Goal: Navigation & Orientation: Go to known website

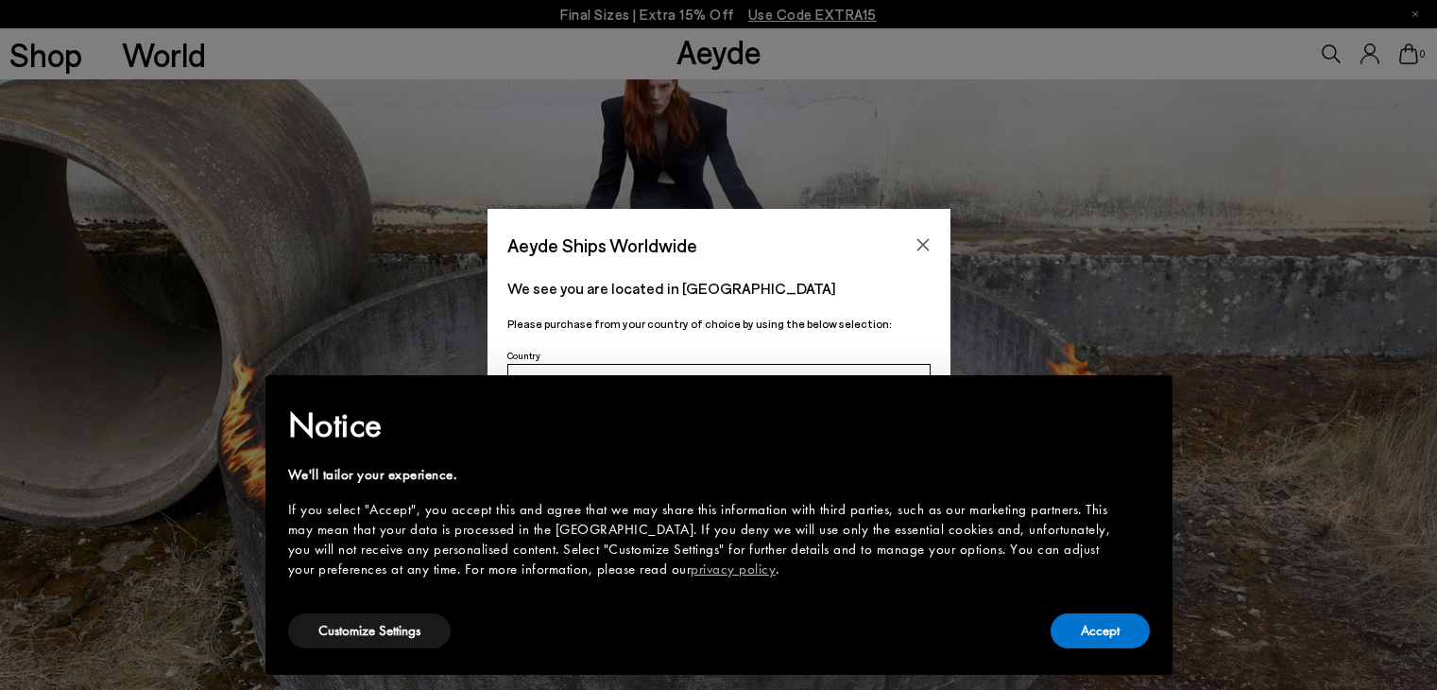
scroll to position [94, 0]
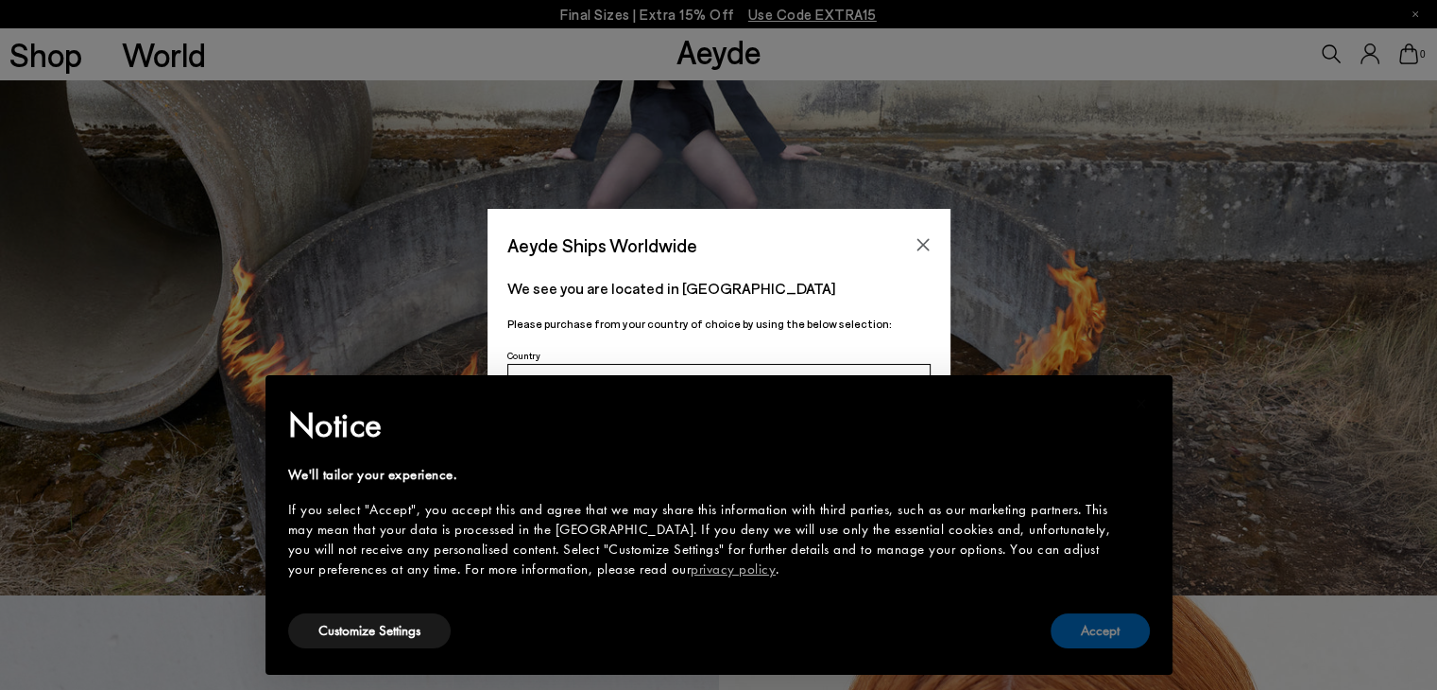
click at [1075, 625] on button "Accept" at bounding box center [1100, 630] width 99 height 35
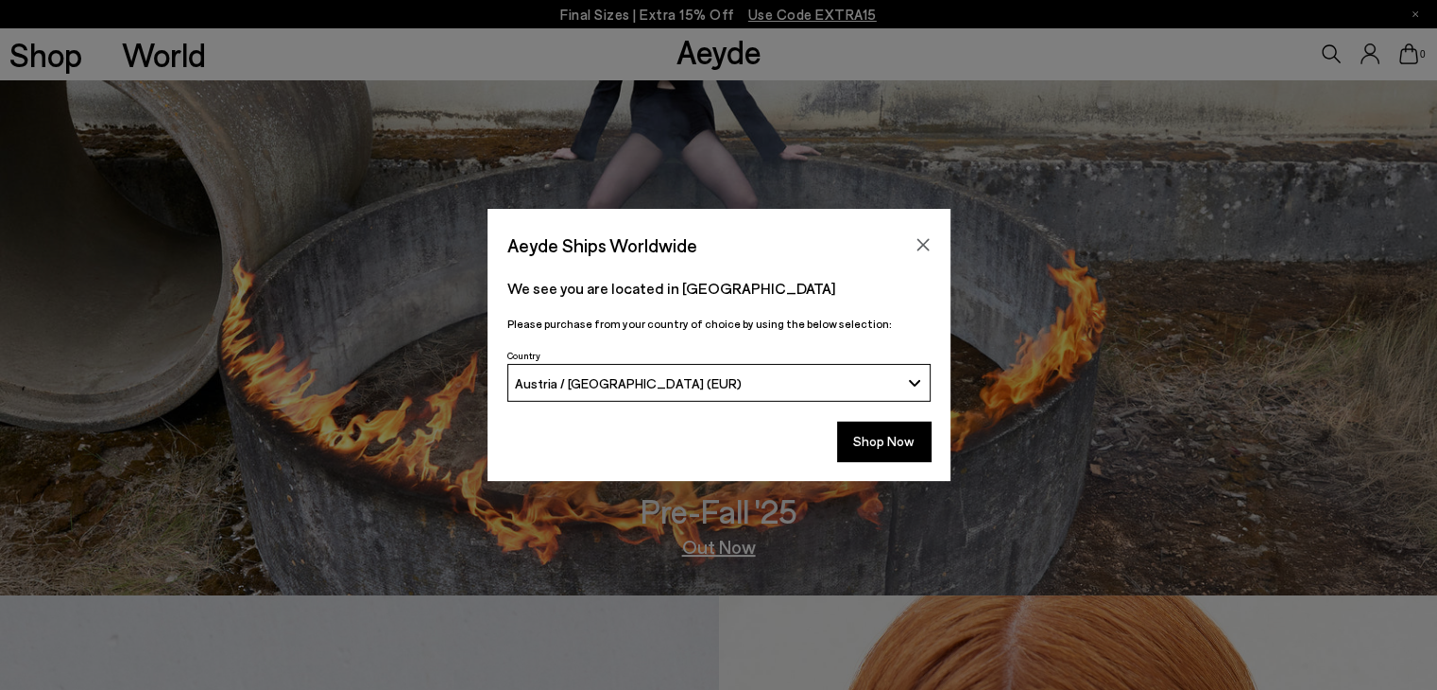
click at [710, 370] on button "Austria / [GEOGRAPHIC_DATA] (EUR)" at bounding box center [718, 383] width 423 height 38
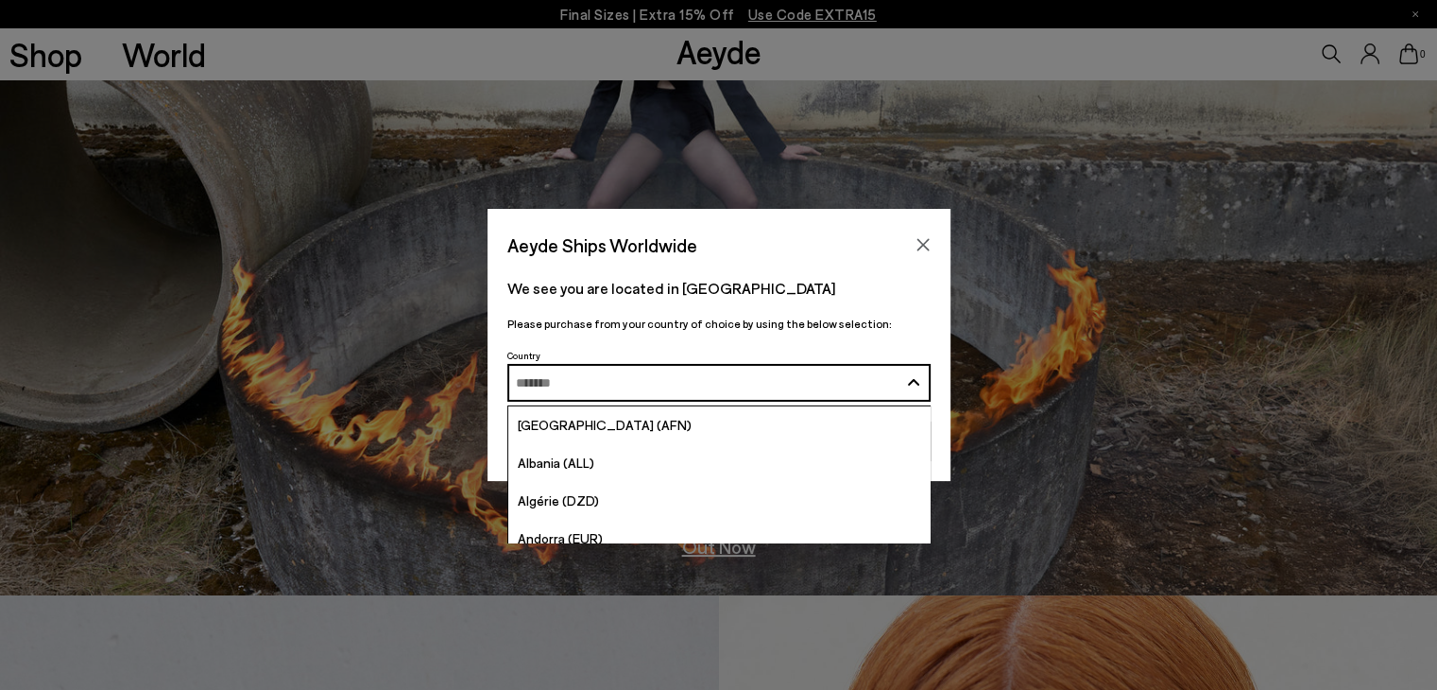
click at [704, 376] on input "Search and Enter" at bounding box center [707, 383] width 383 height 14
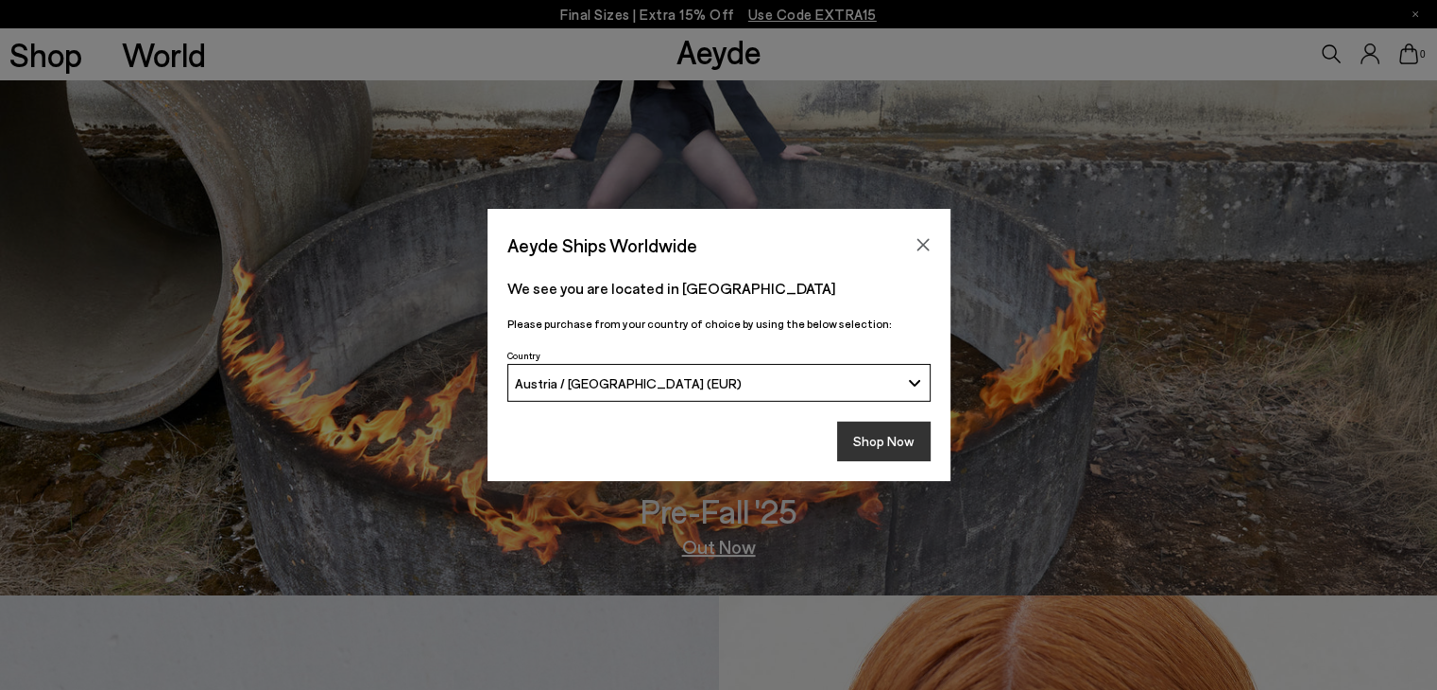
click at [914, 446] on button "Shop Now" at bounding box center [884, 441] width 94 height 40
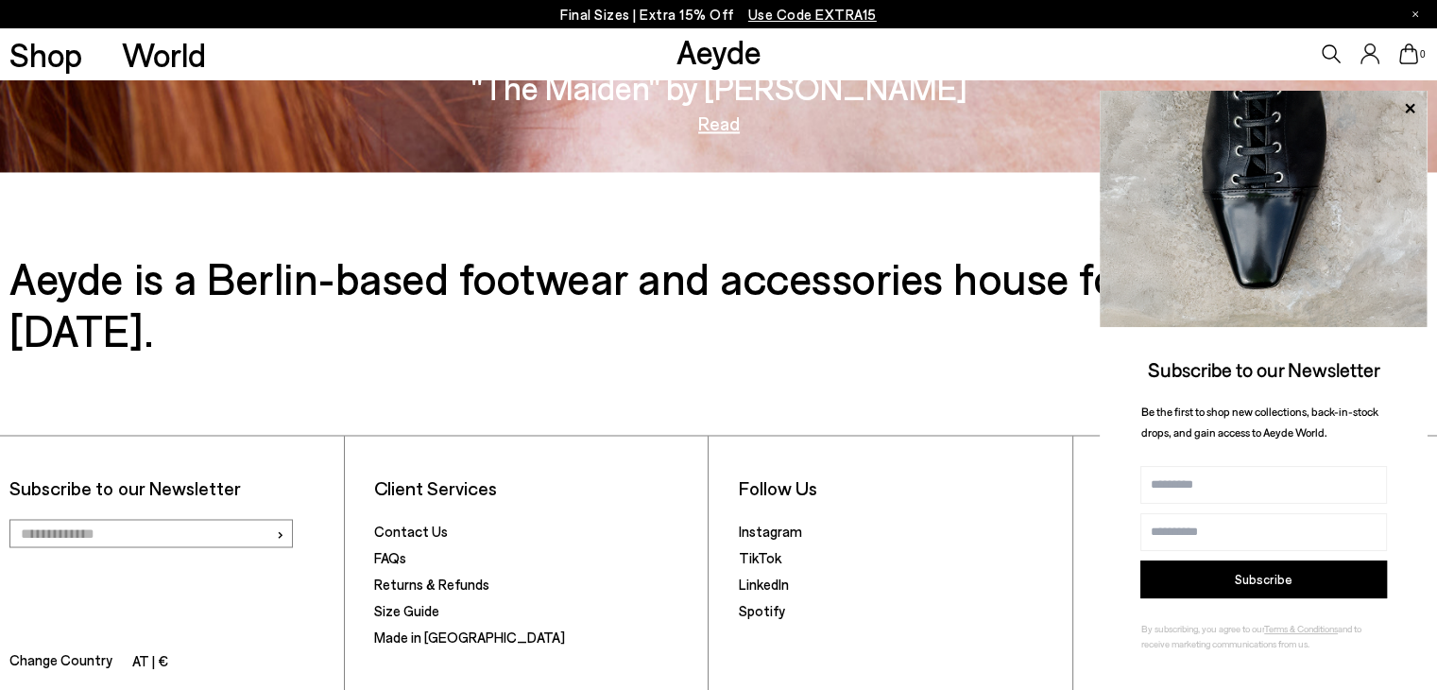
scroll to position [3175, 0]
